Goal: Information Seeking & Learning: Learn about a topic

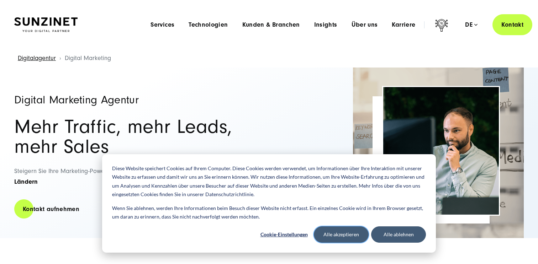
click at [331, 238] on button "Alle akzeptieren" at bounding box center [341, 235] width 55 height 16
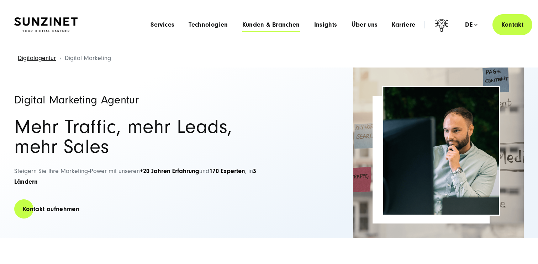
click at [257, 24] on span "Kunden & Branchen" at bounding box center [271, 24] width 58 height 7
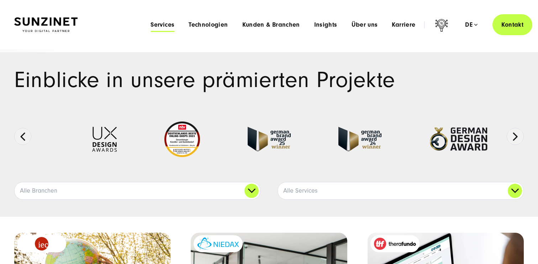
click at [170, 25] on span "Services" at bounding box center [162, 24] width 24 height 7
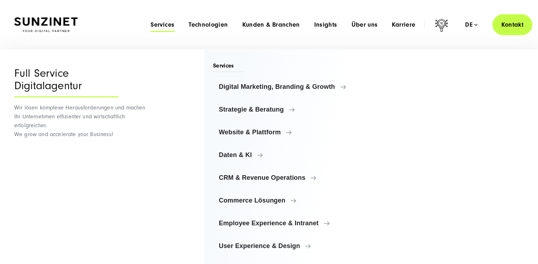
scroll to position [2, 0]
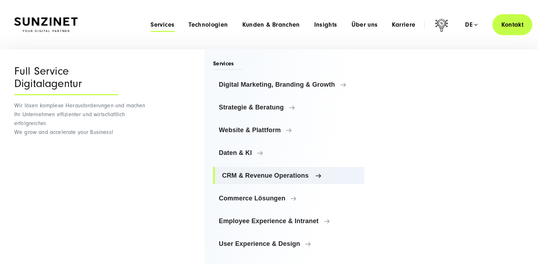
click at [255, 173] on span "CRM & Revenue Operations" at bounding box center [290, 175] width 137 height 7
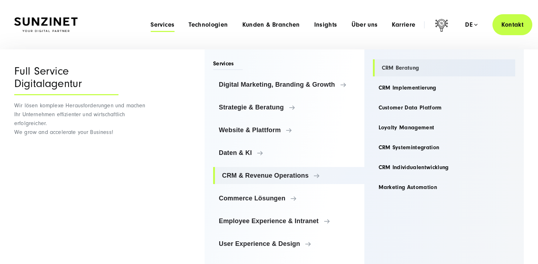
click at [408, 68] on link "CRM Beratung" at bounding box center [444, 67] width 143 height 17
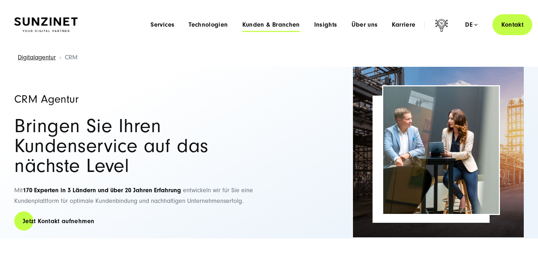
click at [288, 27] on span "Kunden & Branchen" at bounding box center [271, 24] width 58 height 7
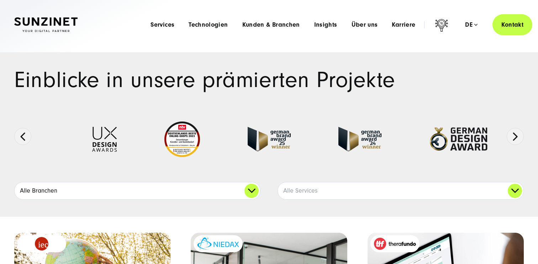
click at [253, 191] on link "Alle Branchen" at bounding box center [137, 190] width 245 height 17
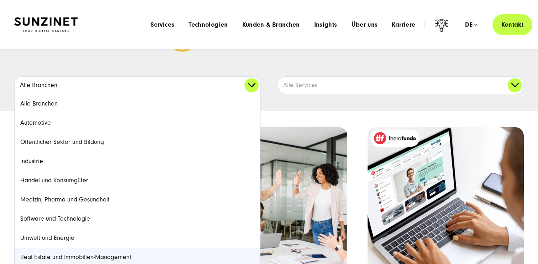
scroll to position [97, 0]
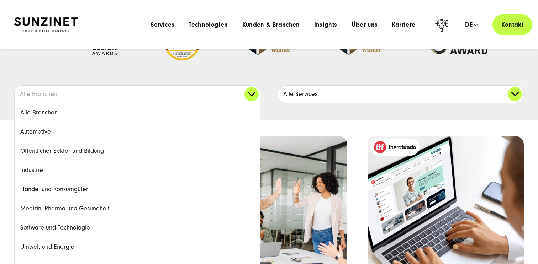
click at [303, 98] on link "Alle Services" at bounding box center [400, 94] width 245 height 17
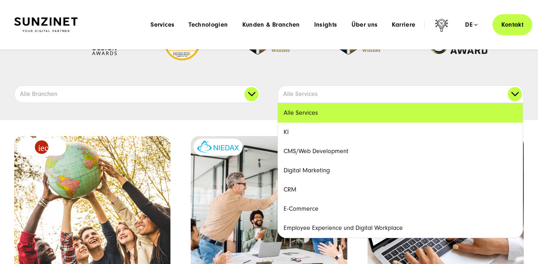
click at [302, 192] on link "CRM" at bounding box center [400, 189] width 245 height 19
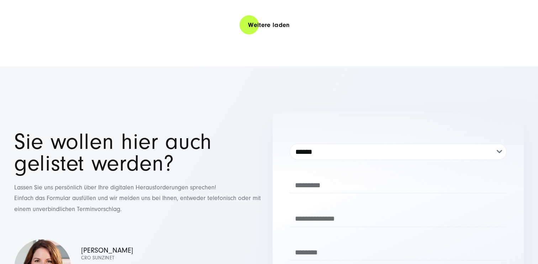
scroll to position [1708, 0]
